Goal: Information Seeking & Learning: Learn about a topic

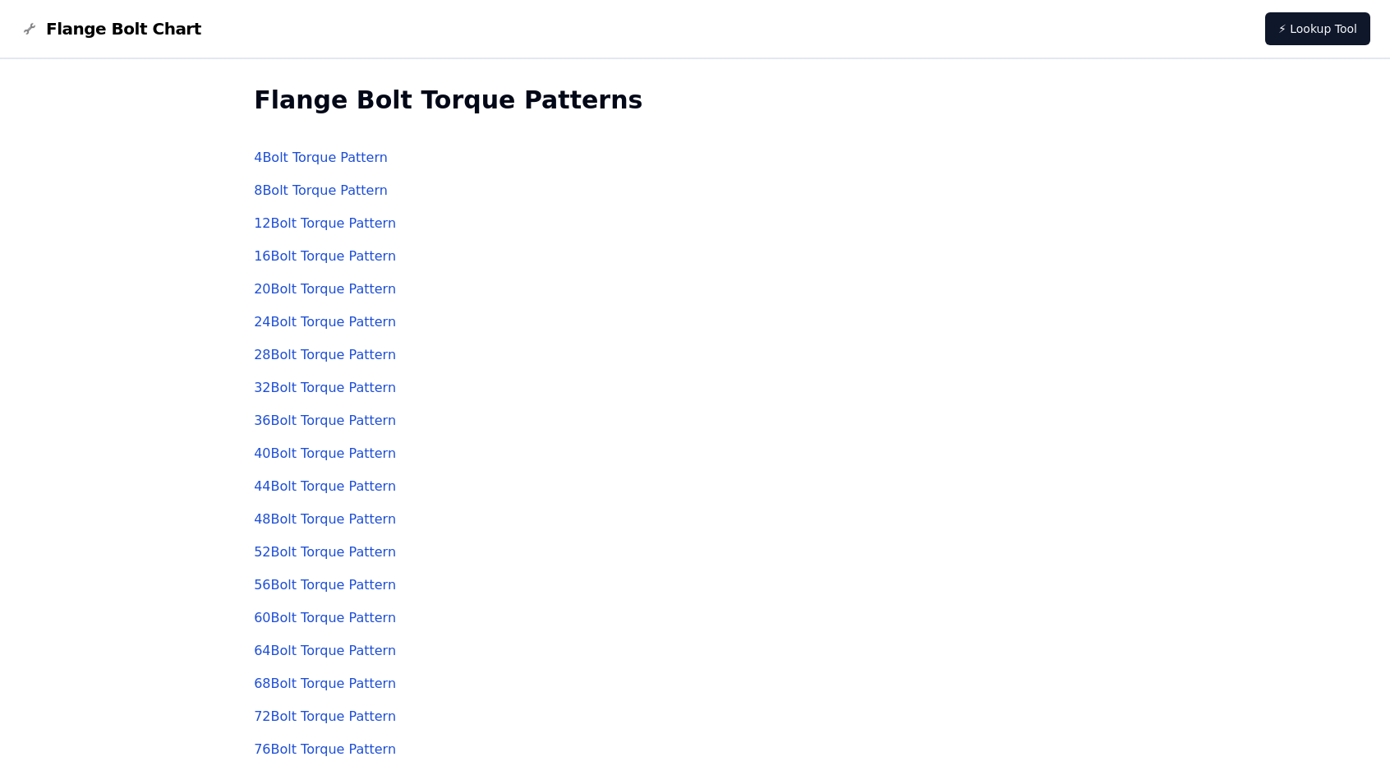
click at [319, 193] on link "8 Bolt Torque Pattern" at bounding box center [321, 190] width 134 height 16
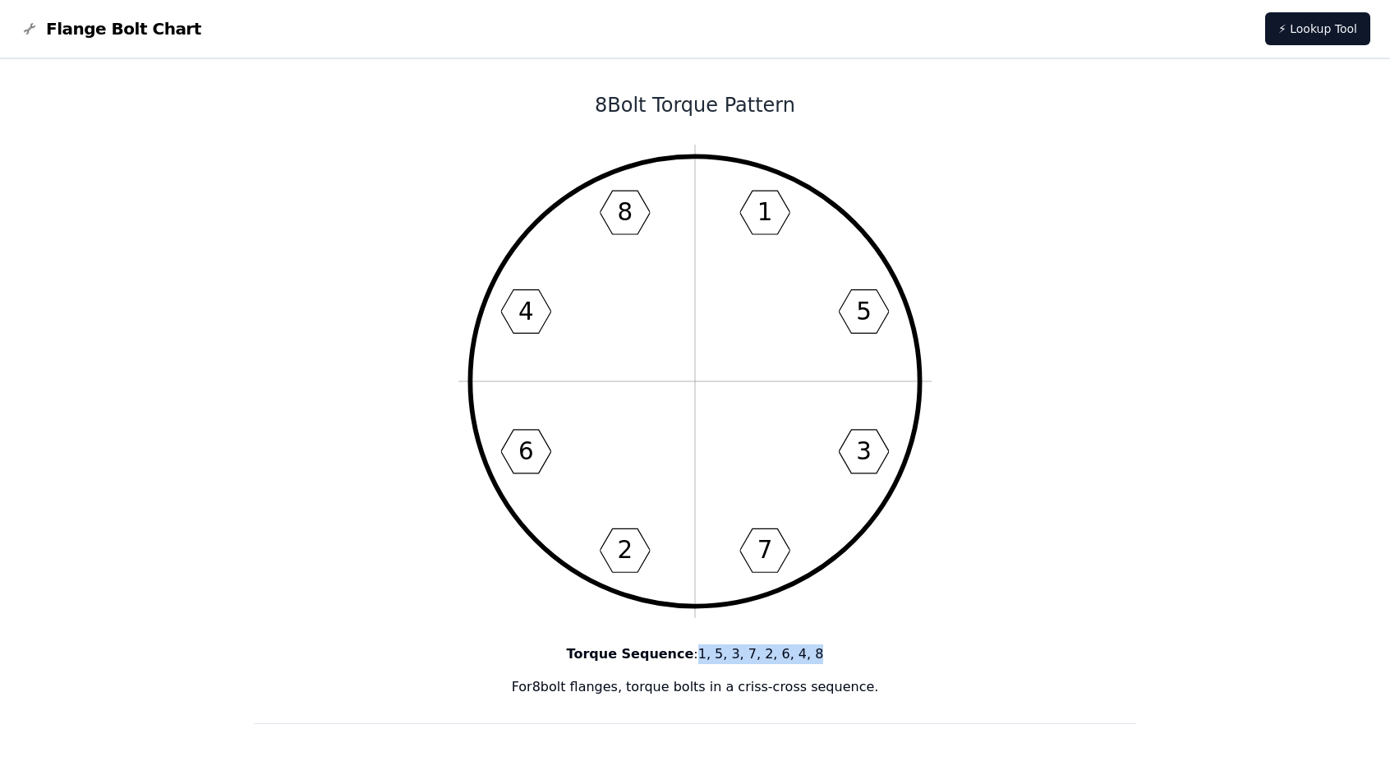
drag, startPoint x: 700, startPoint y: 653, endPoint x: 867, endPoint y: 652, distance: 166.8
click at [867, 652] on p "Torque Sequence : 1, 5, 3, 7, 2, 6, 4, 8" at bounding box center [695, 654] width 882 height 20
click at [978, 651] on p "Torque Sequence : 1, 5, 3, 7, 2, 6, 4, 8" at bounding box center [695, 654] width 882 height 20
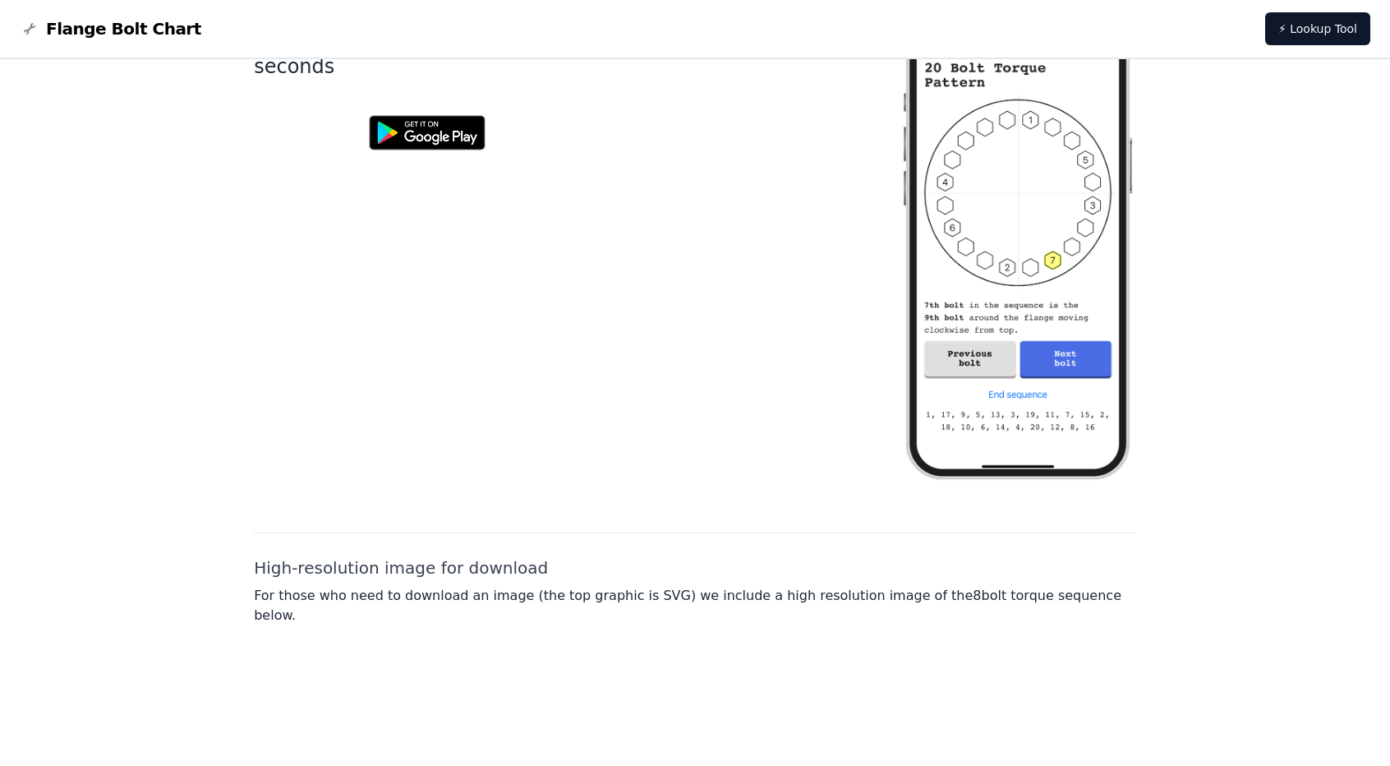
scroll to position [1068, 0]
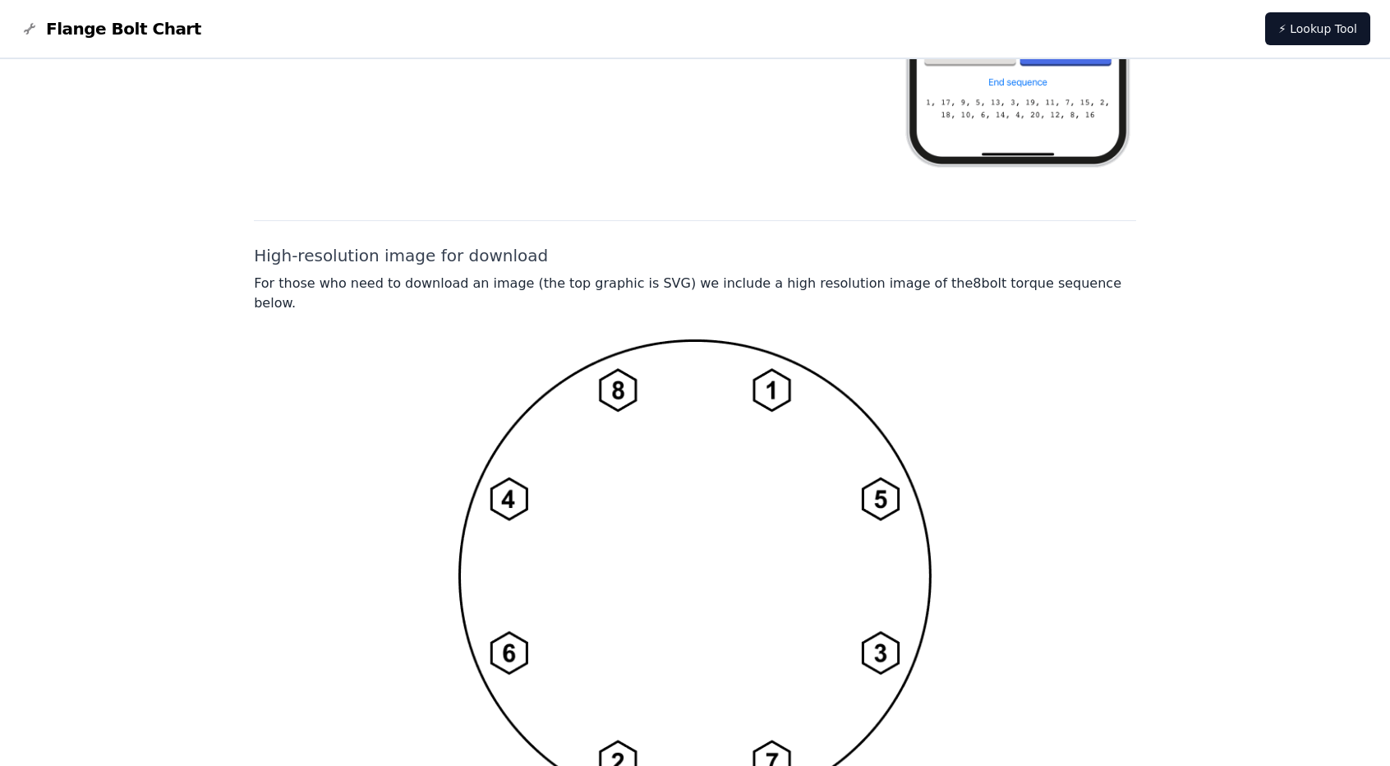
drag, startPoint x: 680, startPoint y: 364, endPoint x: 703, endPoint y: 334, distance: 37.5
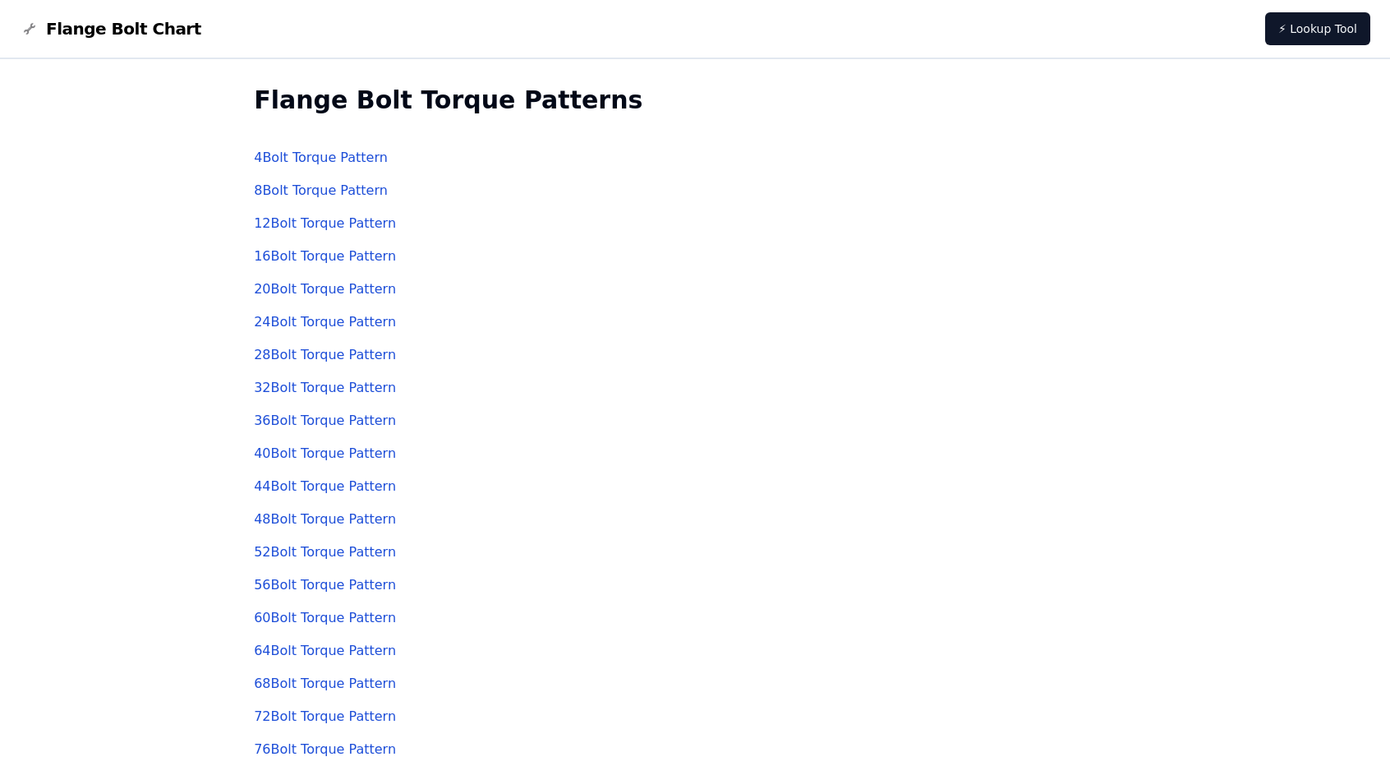
click at [297, 224] on link "12 Bolt Torque Pattern" at bounding box center [325, 223] width 142 height 16
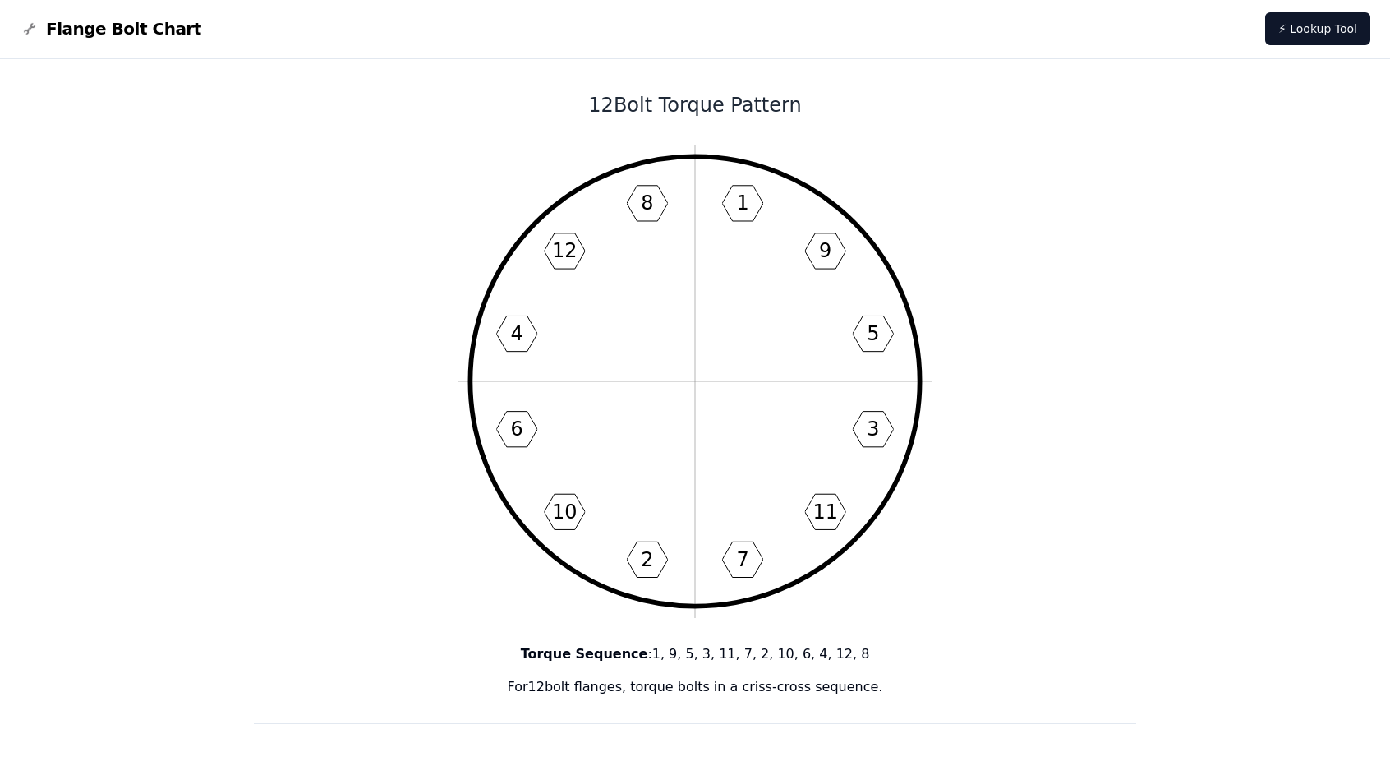
drag, startPoint x: 39, startPoint y: 55, endPoint x: 130, endPoint y: 64, distance: 91.7
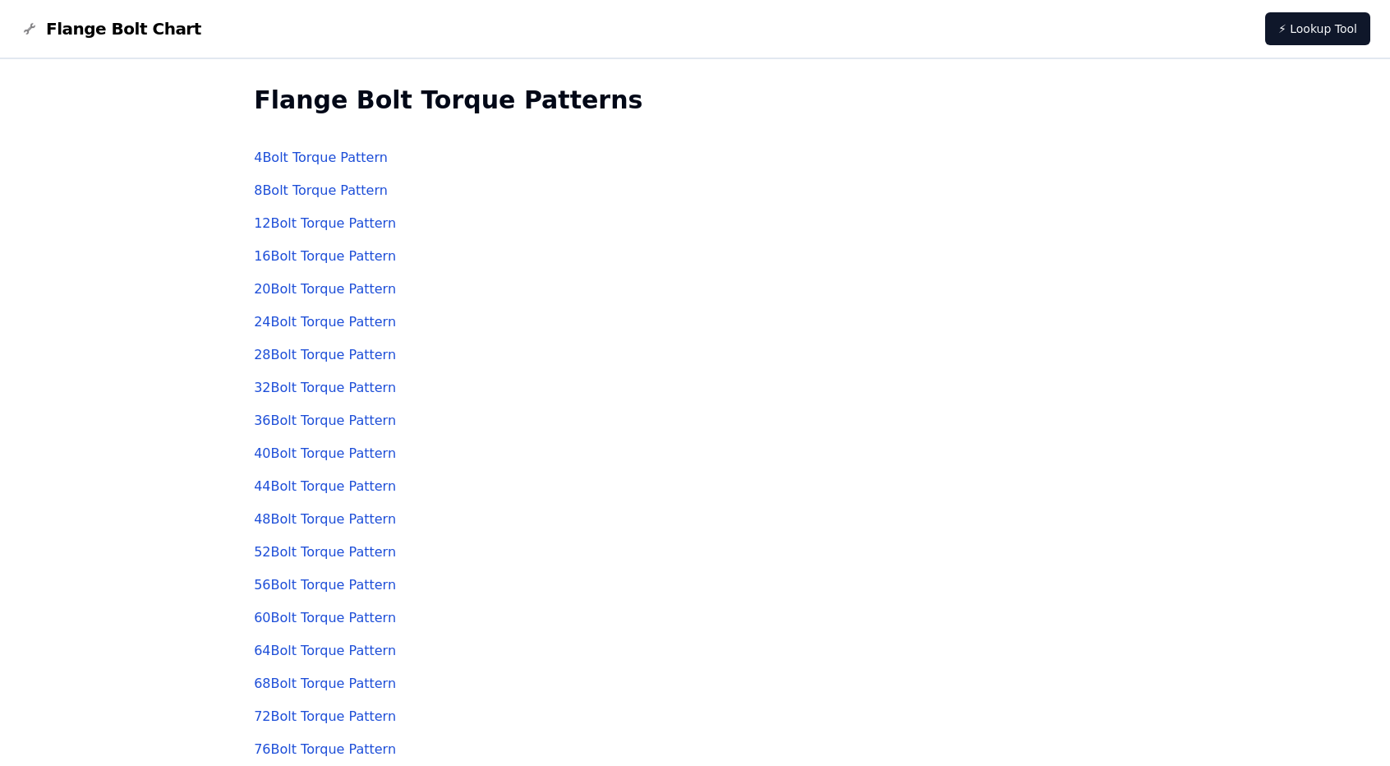
drag, startPoint x: 682, startPoint y: 246, endPoint x: 670, endPoint y: 243, distance: 11.8
click at [276, 196] on link "8 Bolt Torque Pattern" at bounding box center [321, 190] width 134 height 16
click at [279, 221] on link "12 Bolt Torque Pattern" at bounding box center [325, 223] width 142 height 16
